Goal: Information Seeking & Learning: Learn about a topic

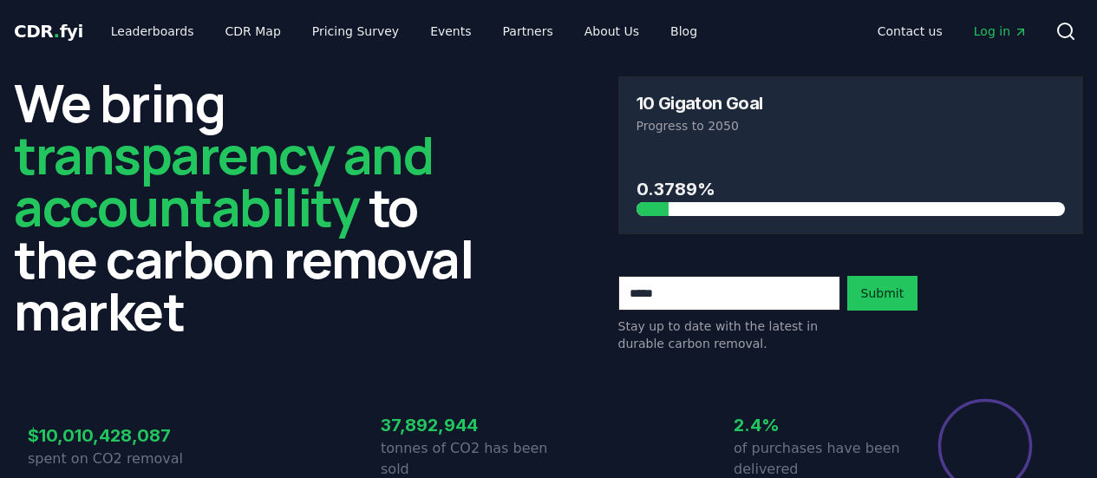
scroll to position [607, 0]
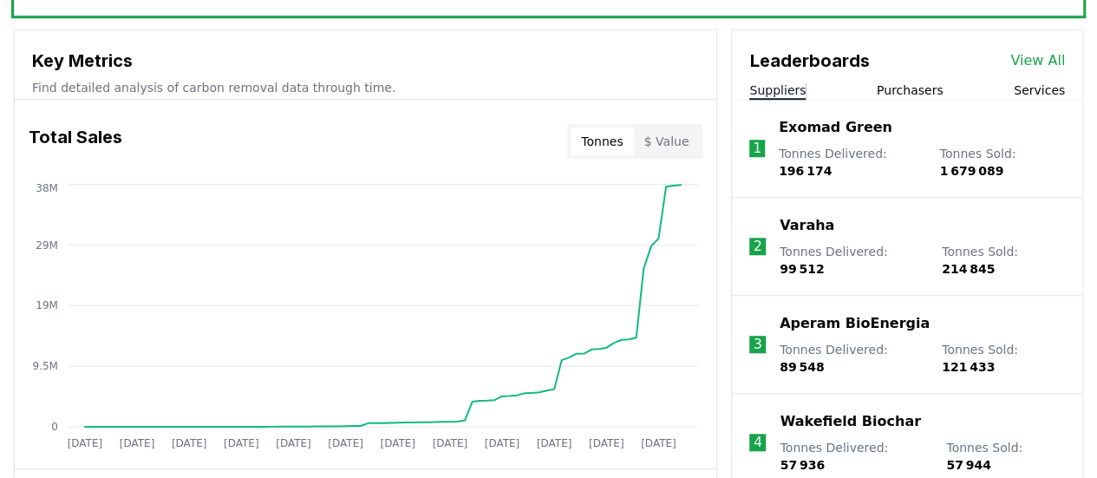
click at [1044, 62] on link "View All" at bounding box center [1037, 60] width 55 height 21
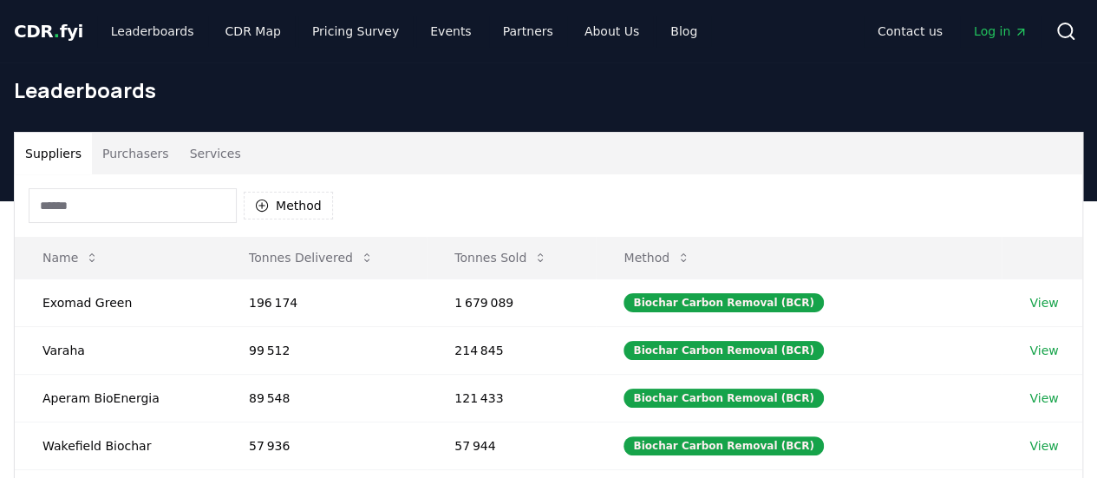
click at [220, 196] on input at bounding box center [133, 205] width 208 height 35
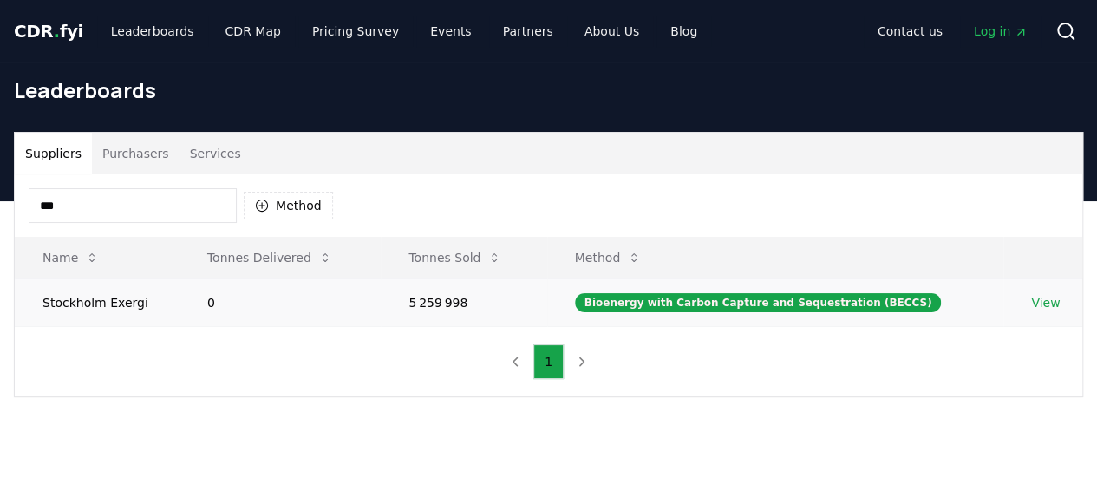
type input "***"
click at [142, 294] on td "Stockholm Exergi" at bounding box center [97, 302] width 165 height 48
click at [1035, 296] on link "View" at bounding box center [1045, 302] width 29 height 17
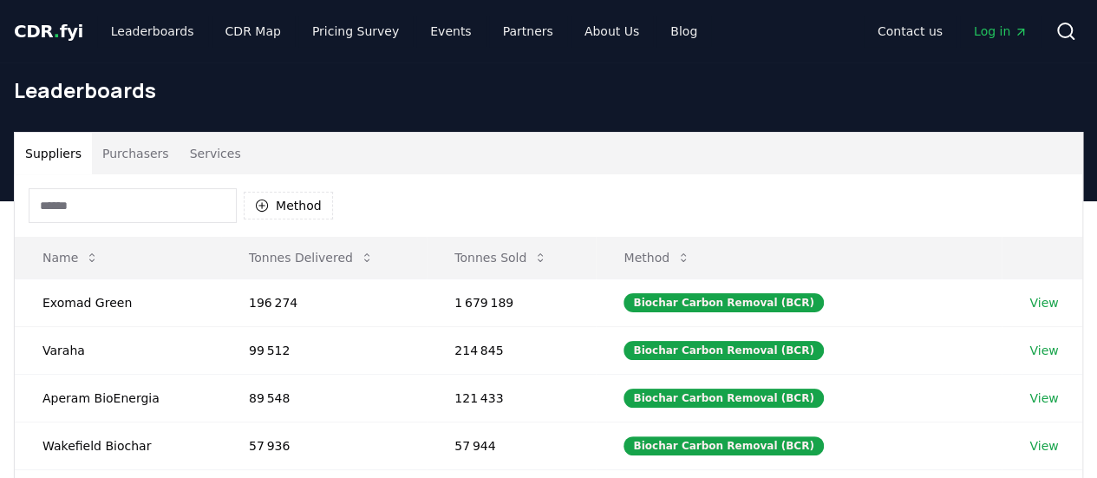
click at [129, 218] on input at bounding box center [133, 205] width 208 height 35
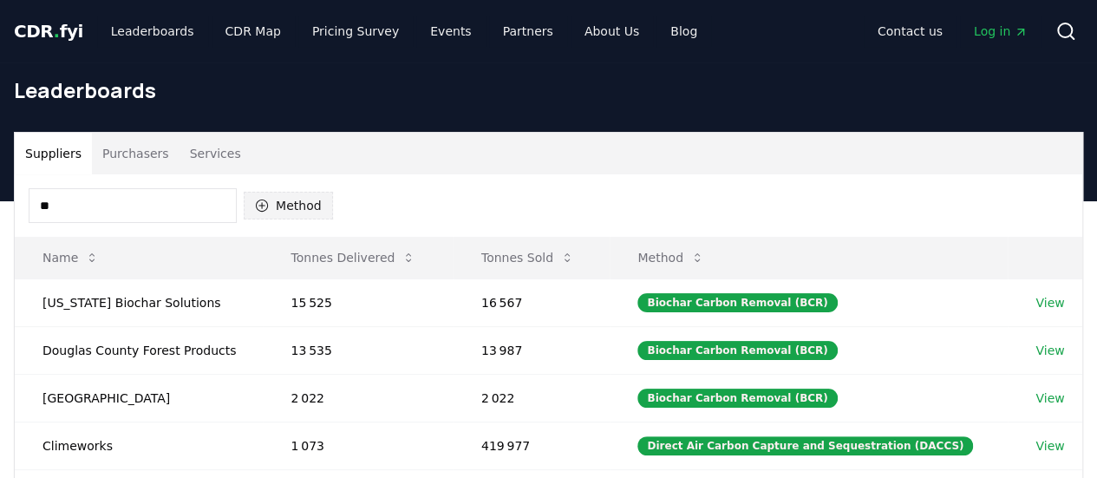
type input "**"
click at [271, 216] on button "Method" at bounding box center [288, 206] width 89 height 28
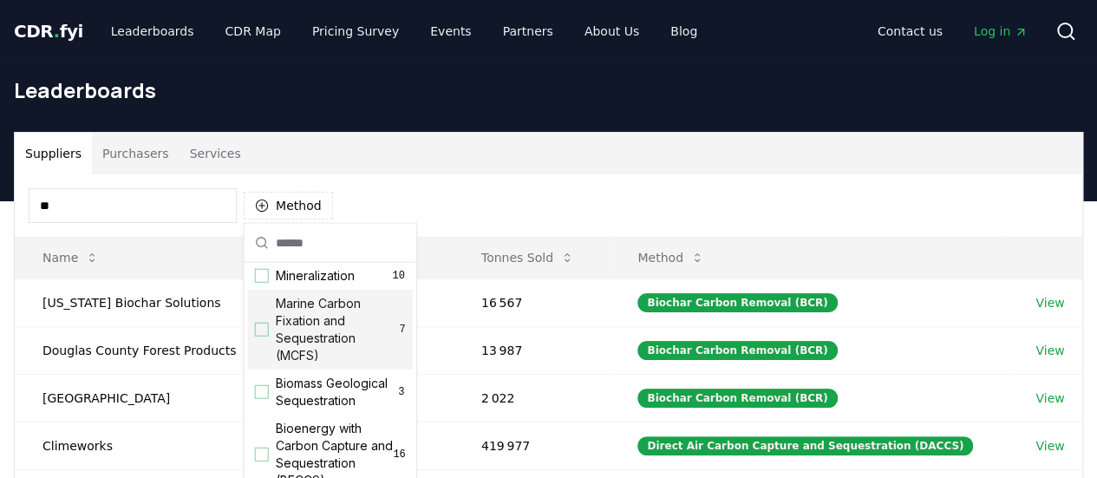
scroll to position [87, 0]
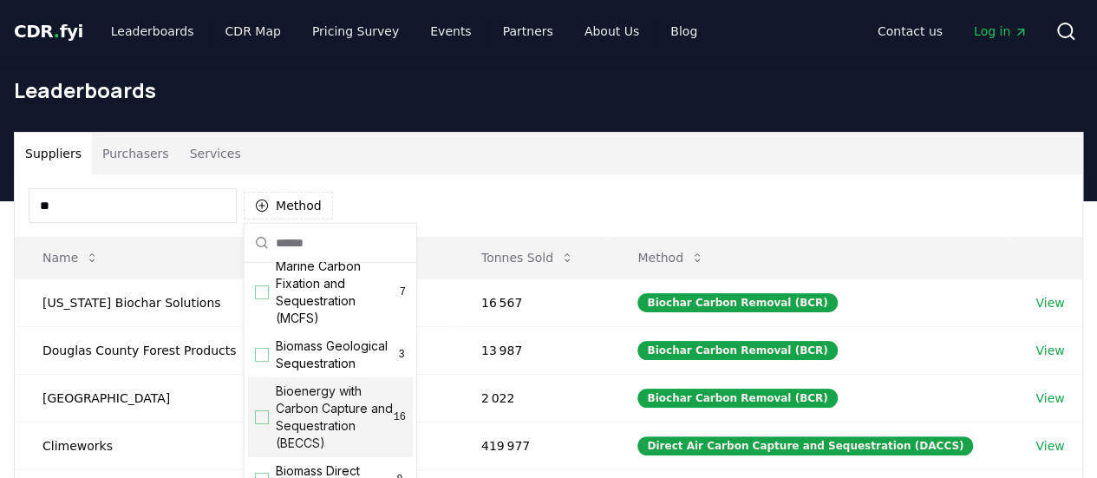
click at [333, 421] on span "Bioenergy with Carbon Capture and Sequestration (BECCS)" at bounding box center [335, 416] width 118 height 69
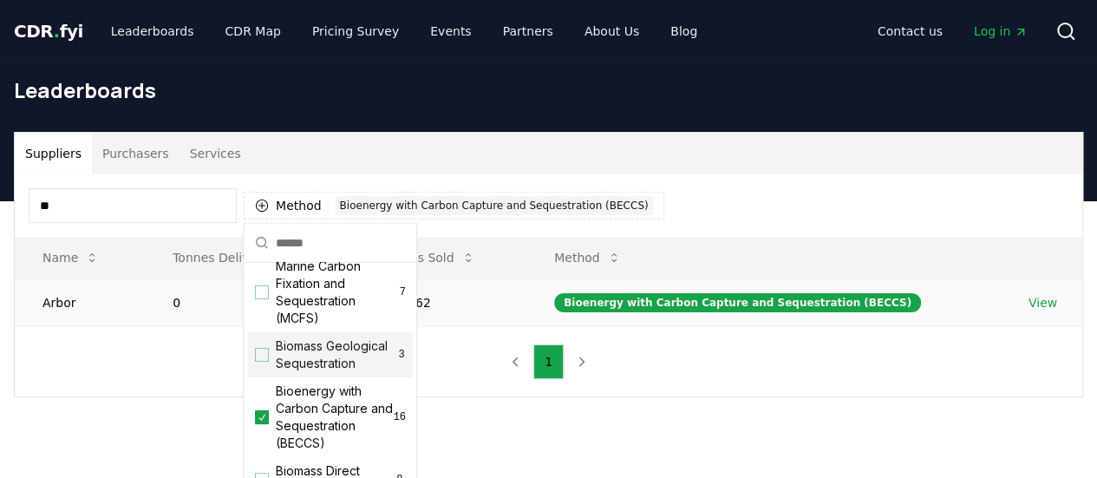
click at [92, 299] on td "Arbor" at bounding box center [80, 302] width 130 height 48
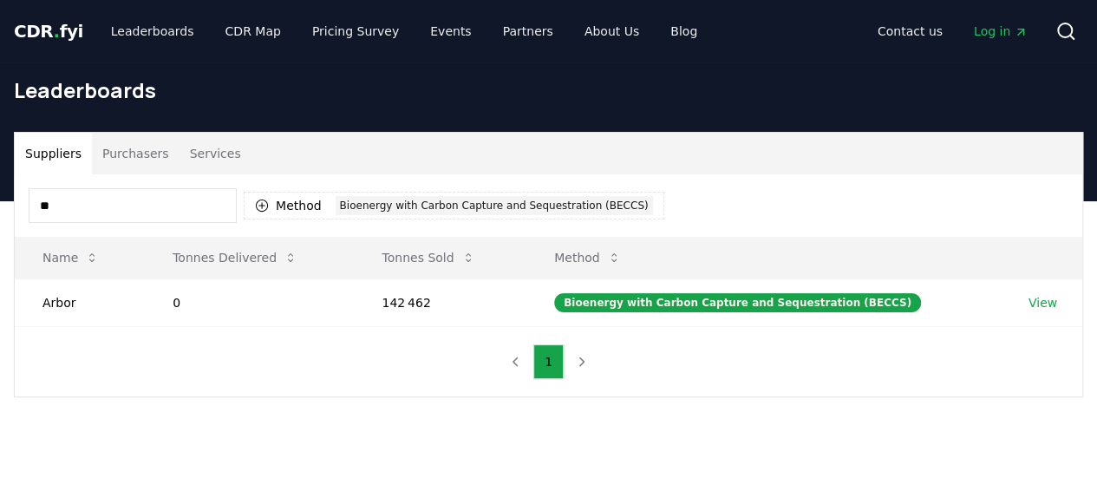
drag, startPoint x: 86, startPoint y: 211, endPoint x: 10, endPoint y: 213, distance: 75.5
click at [10, 213] on div "Suppliers Purchasers Services ** Method 1 Bioenergy with Carbon Capture and Seq…" at bounding box center [548, 264] width 1097 height 265
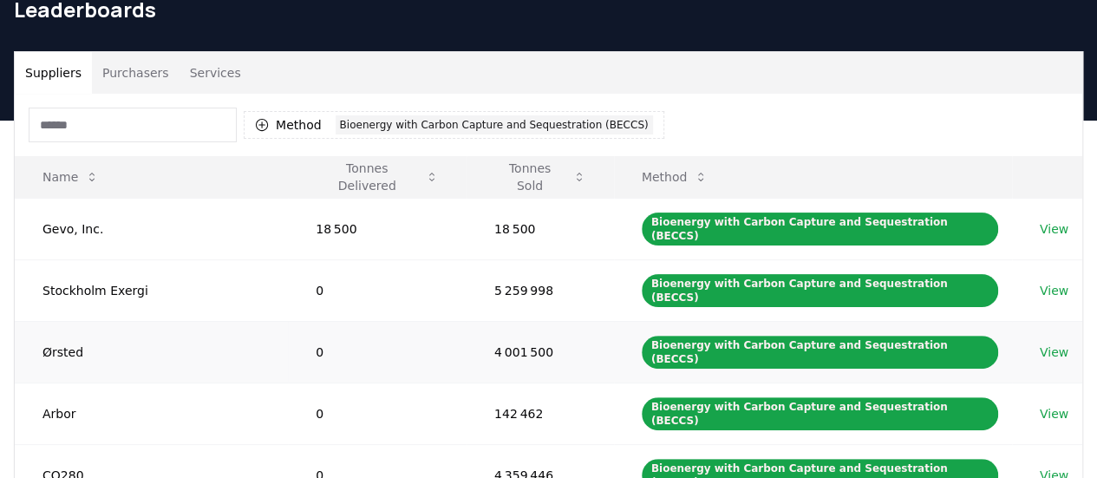
scroll to position [173, 0]
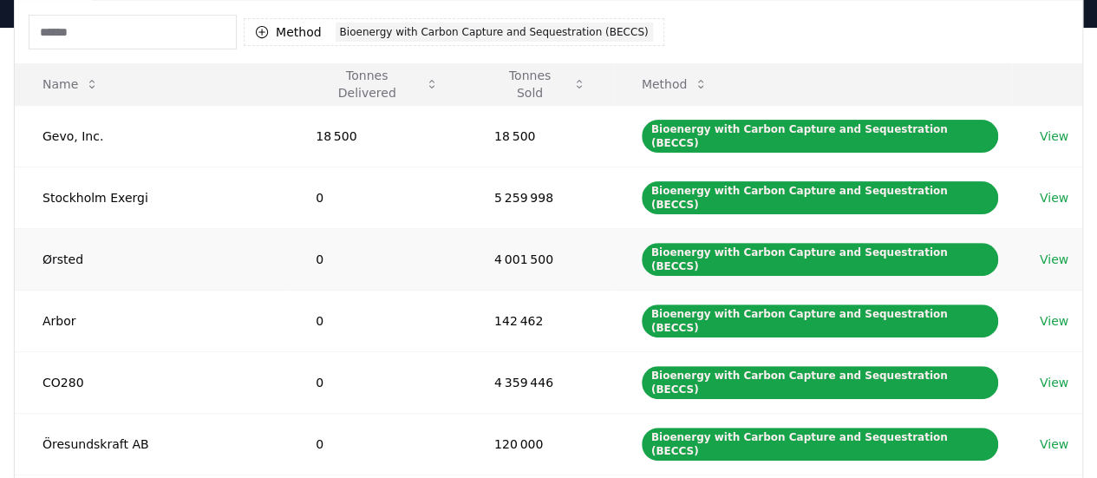
click at [69, 228] on td "Ørsted" at bounding box center [151, 259] width 273 height 62
click at [1041, 251] on link "View" at bounding box center [1054, 259] width 29 height 17
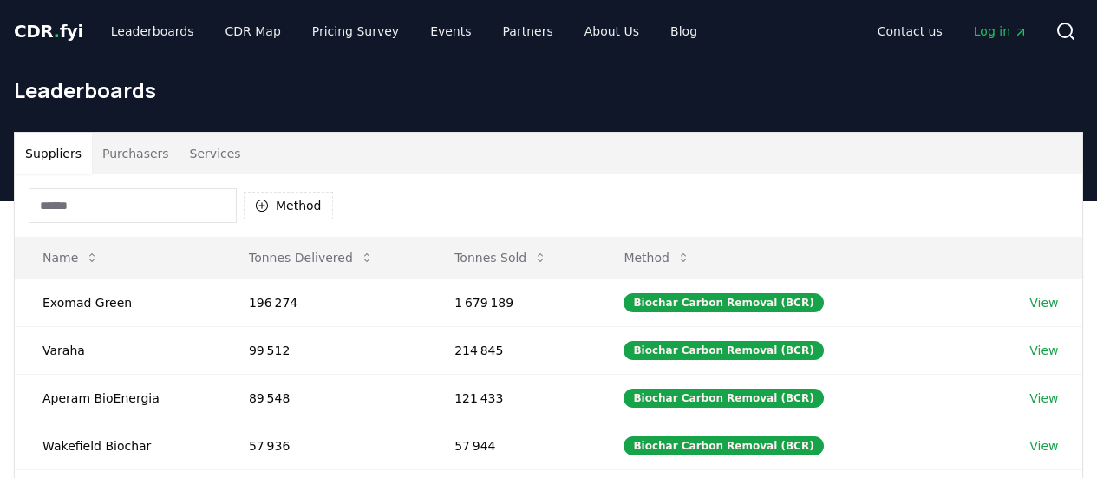
scroll to position [173, 0]
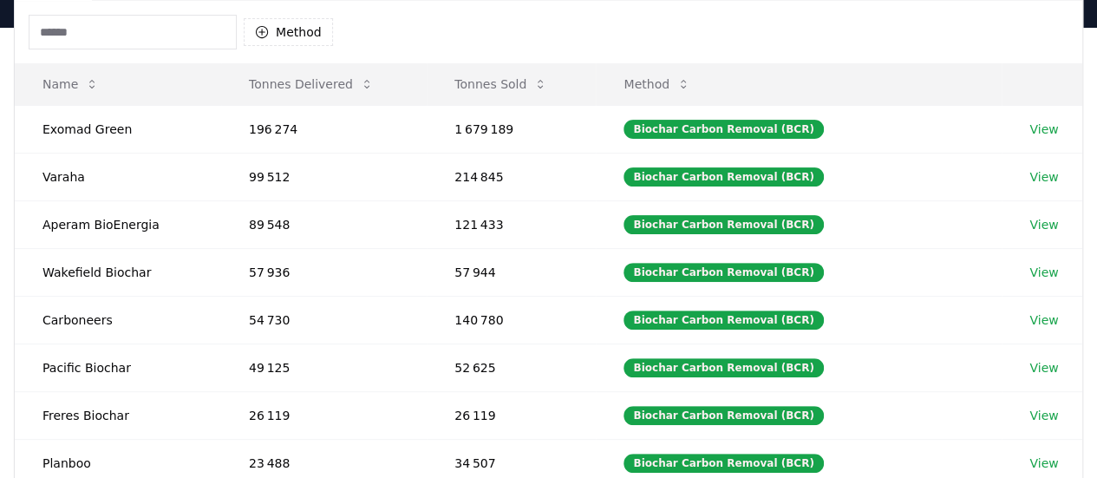
click at [79, 20] on input at bounding box center [133, 32] width 208 height 35
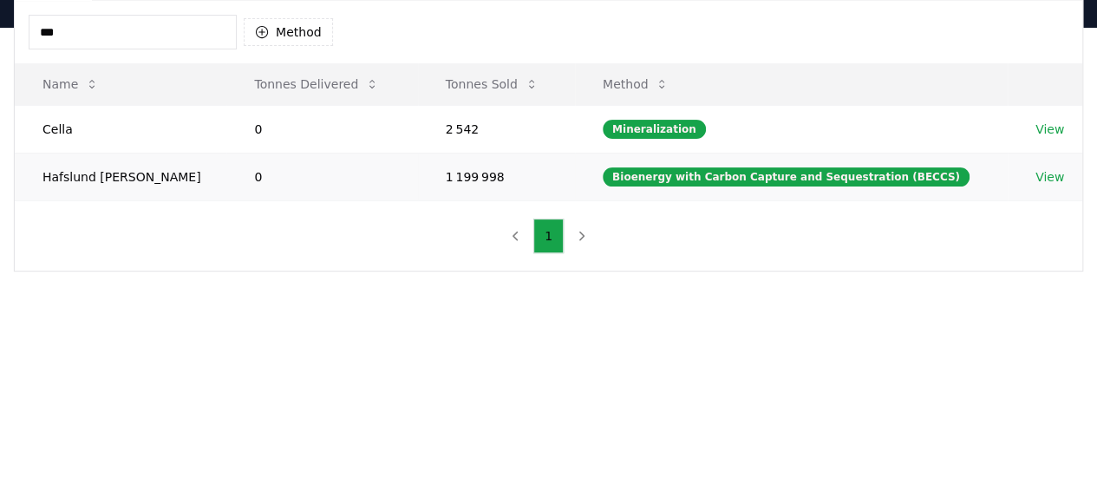
type input "***"
click at [1037, 175] on link "View" at bounding box center [1049, 176] width 29 height 17
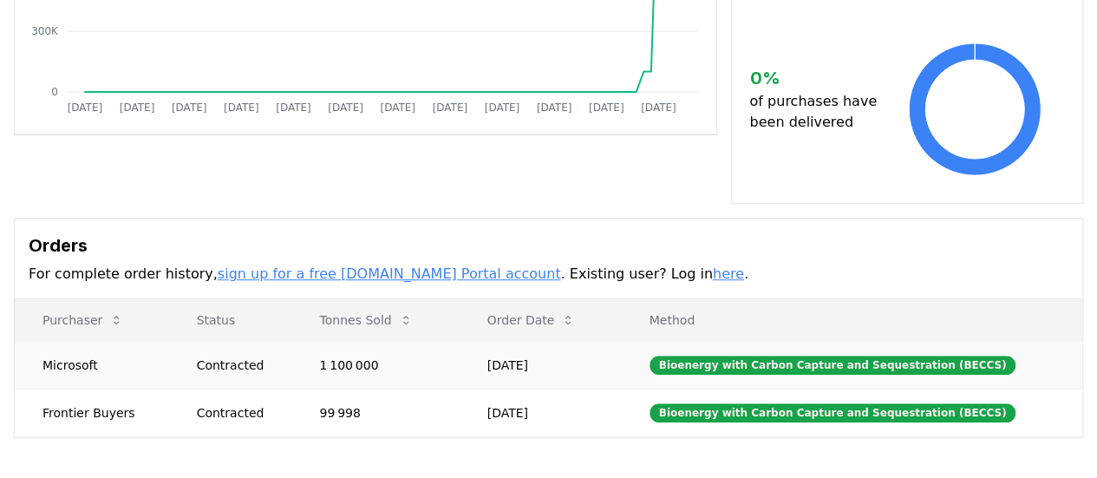
scroll to position [347, 0]
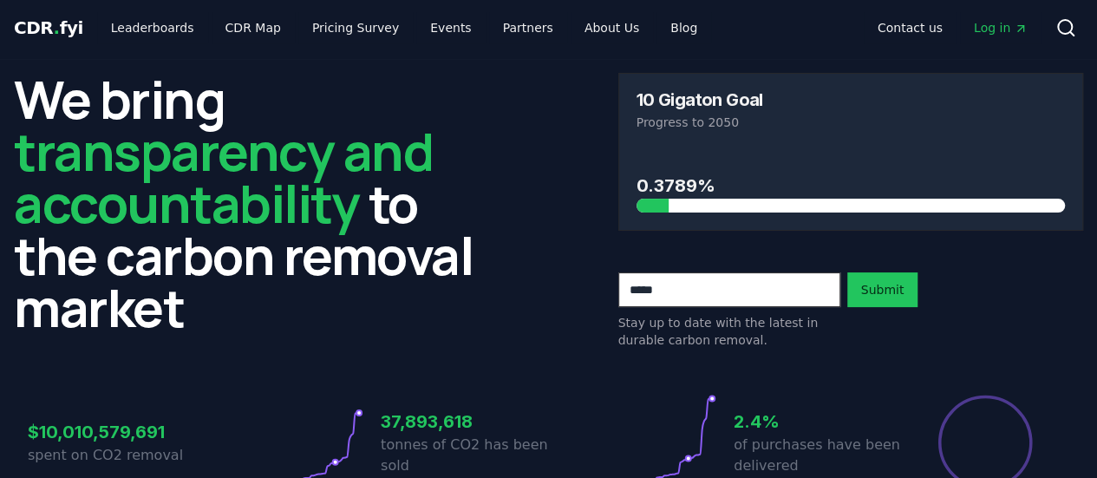
scroll to position [1, 0]
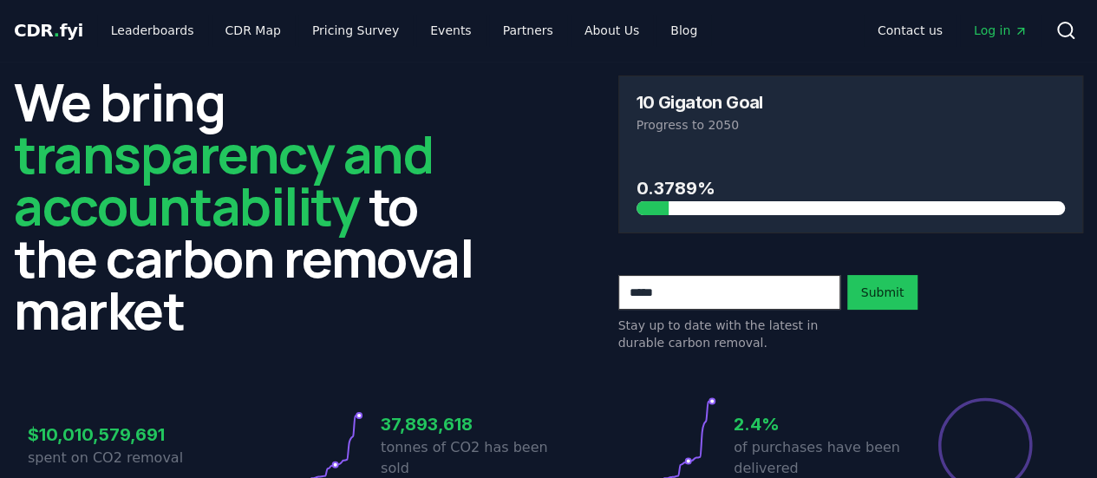
click at [574, 258] on div "We bring transparency and accountability to the carbon removal market 10 Gigato…" at bounding box center [548, 213] width 1069 height 276
